Goal: Task Accomplishment & Management: Manage account settings

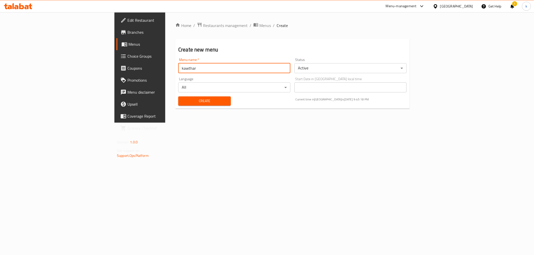
click at [127, 33] on span "Branches" at bounding box center [163, 32] width 72 height 6
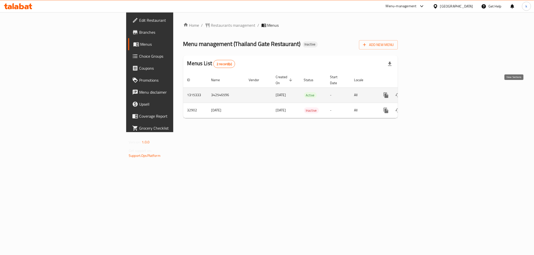
click at [425, 92] on icon "enhanced table" at bounding box center [422, 95] width 6 height 6
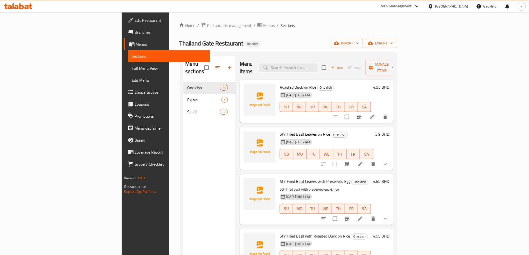
click at [135, 92] on span "Choice Groups" at bounding box center [170, 92] width 71 height 6
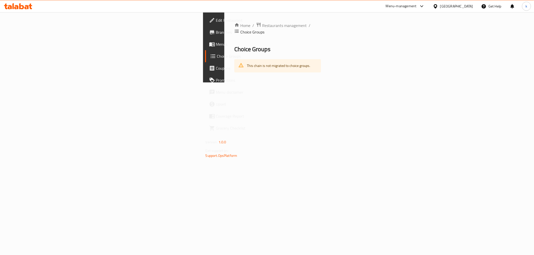
click at [216, 44] on span "Menus" at bounding box center [252, 44] width 72 height 6
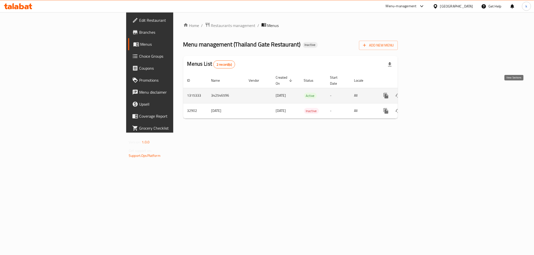
click at [425, 93] on icon "enhanced table" at bounding box center [422, 96] width 6 height 6
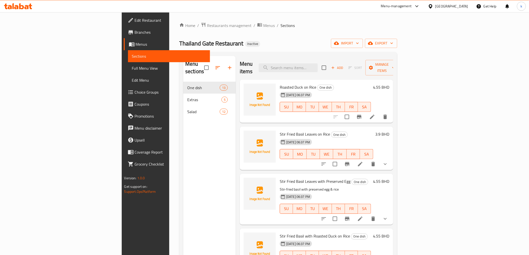
click at [124, 87] on link "Choice Groups" at bounding box center [167, 92] width 86 height 12
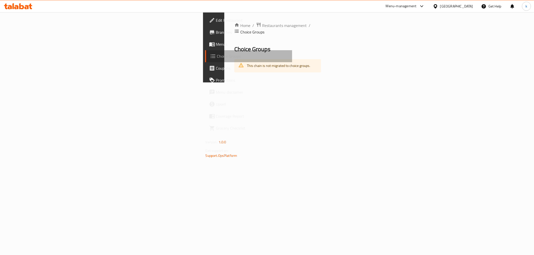
click at [217, 55] on span "Choice Groups" at bounding box center [252, 56] width 71 height 6
click at [216, 42] on span "Menus" at bounding box center [252, 44] width 72 height 6
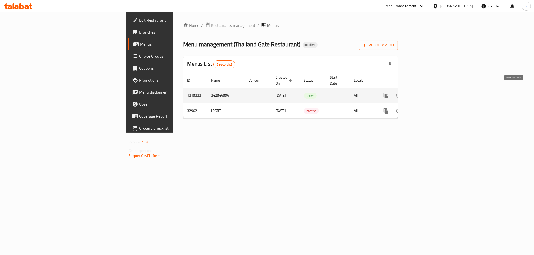
click at [425, 93] on icon "enhanced table" at bounding box center [422, 96] width 6 height 6
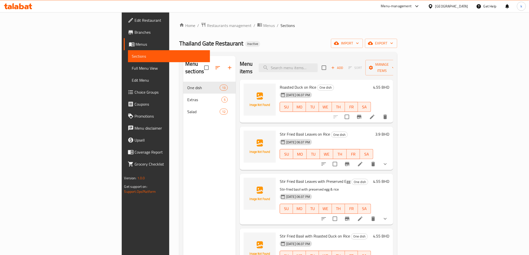
click at [379, 113] on li at bounding box center [372, 117] width 14 height 9
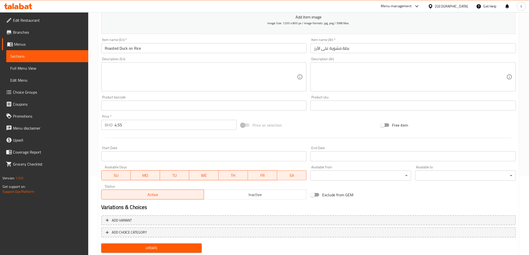
scroll to position [93, 0]
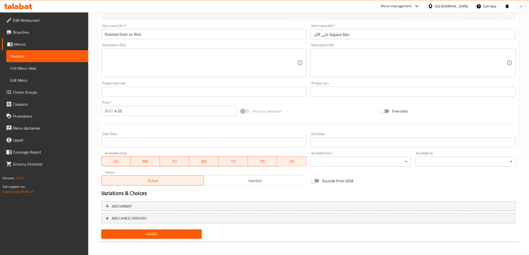
click at [42, 46] on span "Menus" at bounding box center [49, 44] width 70 height 6
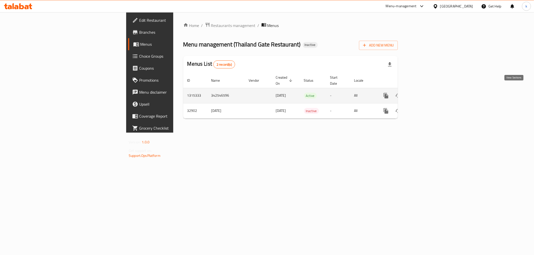
click at [425, 93] on icon "enhanced table" at bounding box center [422, 96] width 6 height 6
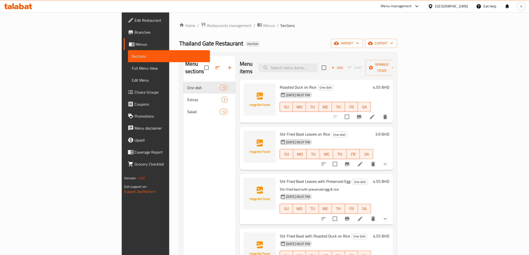
click at [132, 68] on span "Full Menu View" at bounding box center [169, 68] width 74 height 6
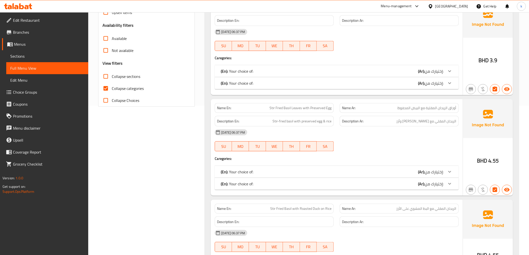
scroll to position [167, 0]
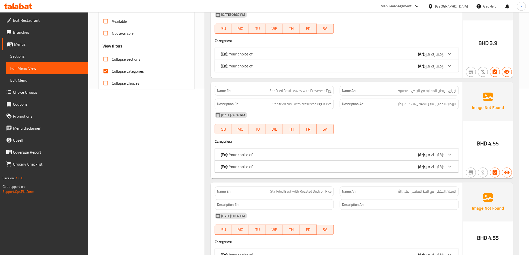
click at [106, 69] on input "Collapse categories" at bounding box center [106, 71] width 12 height 12
checkbox input "false"
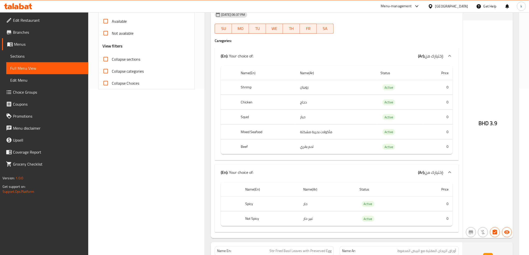
click at [106, 61] on input "Collapse sections" at bounding box center [106, 59] width 12 height 12
checkbox input "true"
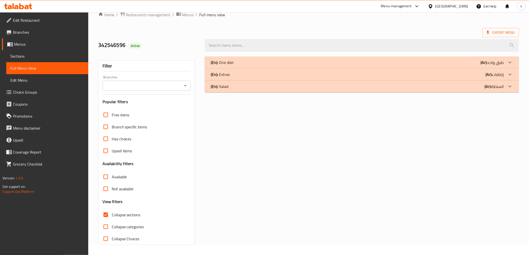
scroll to position [0, 0]
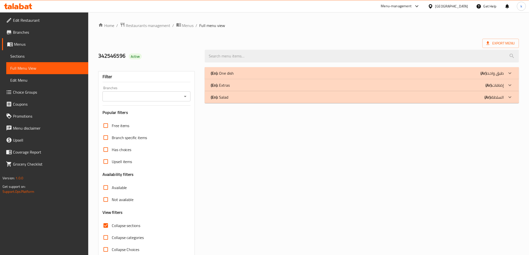
click at [306, 69] on div "(En): One dish (Ar): طبق واحد" at bounding box center [362, 73] width 314 height 12
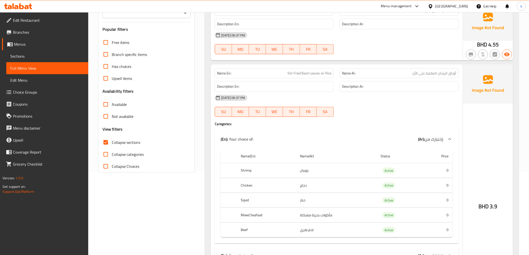
scroll to position [167, 0]
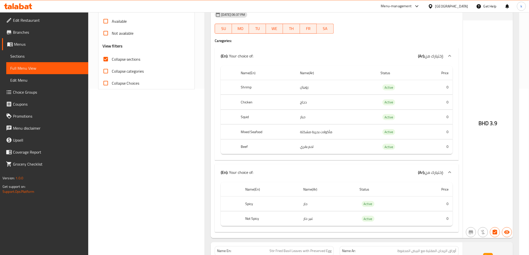
click at [120, 84] on span "Collapse Choices" at bounding box center [126, 83] width 28 height 6
click at [112, 84] on input "Collapse Choices" at bounding box center [106, 83] width 12 height 12
click at [120, 84] on span "Collapse Choices" at bounding box center [126, 83] width 28 height 6
click at [112, 84] on input "Collapse Choices" at bounding box center [106, 83] width 12 height 12
checkbox input "false"
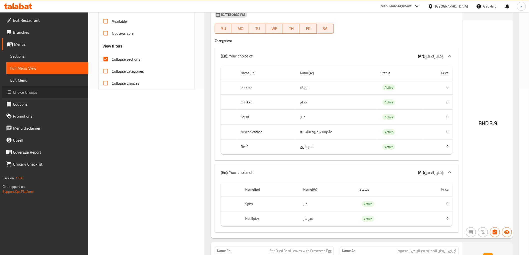
click at [48, 92] on span "Choice Groups" at bounding box center [48, 92] width 71 height 6
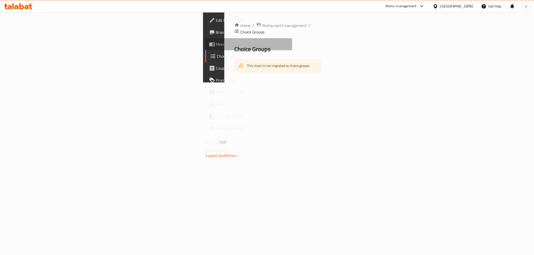
click at [216, 42] on span "Menus" at bounding box center [252, 44] width 72 height 6
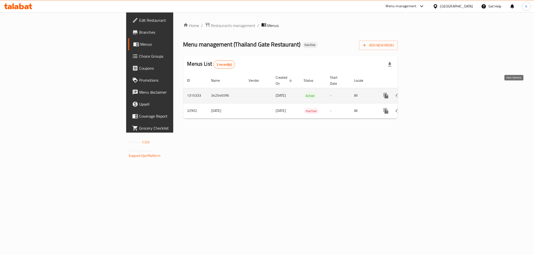
click at [425, 93] on icon "enhanced table" at bounding box center [422, 96] width 6 height 6
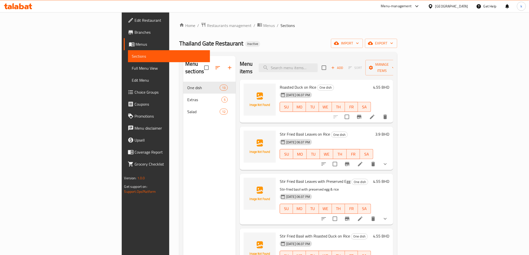
click at [135, 93] on span "Choice Groups" at bounding box center [170, 92] width 71 height 6
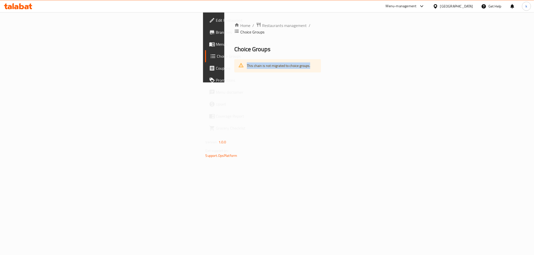
drag, startPoint x: 157, startPoint y: 52, endPoint x: 107, endPoint y: 54, distance: 50.3
click at [234, 59] on div "This chain is not migrated to choice groups." at bounding box center [277, 65] width 87 height 13
click at [216, 45] on span "Menus" at bounding box center [252, 44] width 72 height 6
